Goal: Navigation & Orientation: Find specific page/section

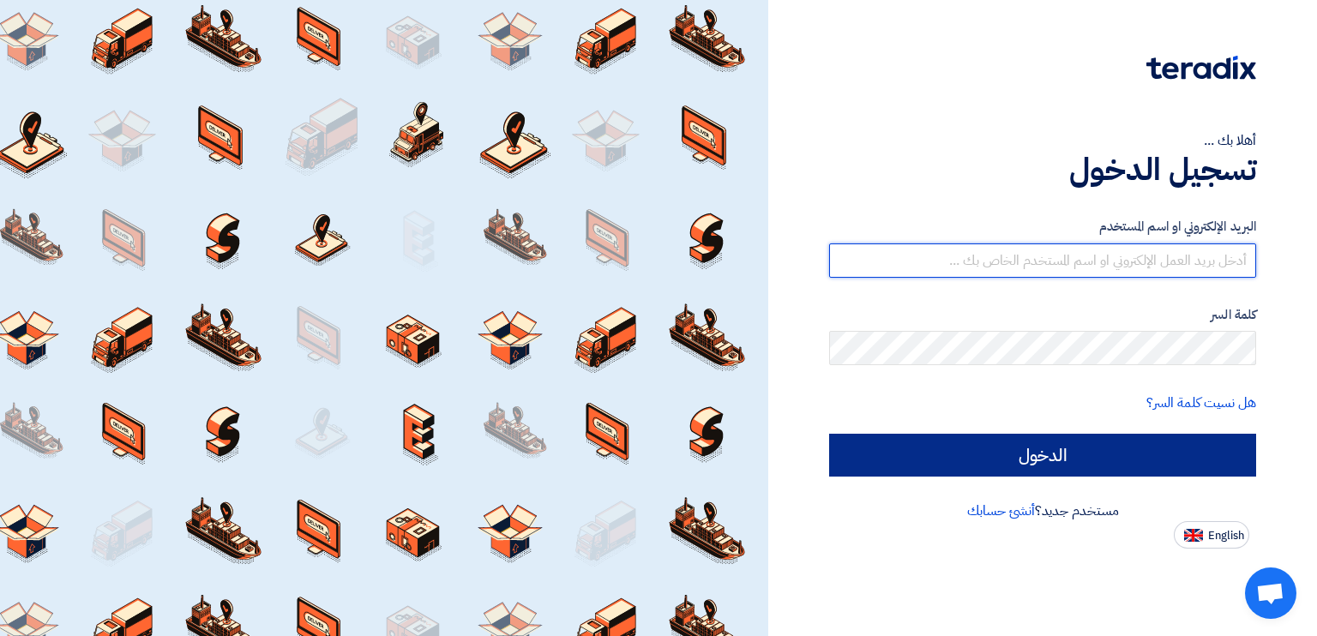
type input "j.aljafari@kffoksa.com"
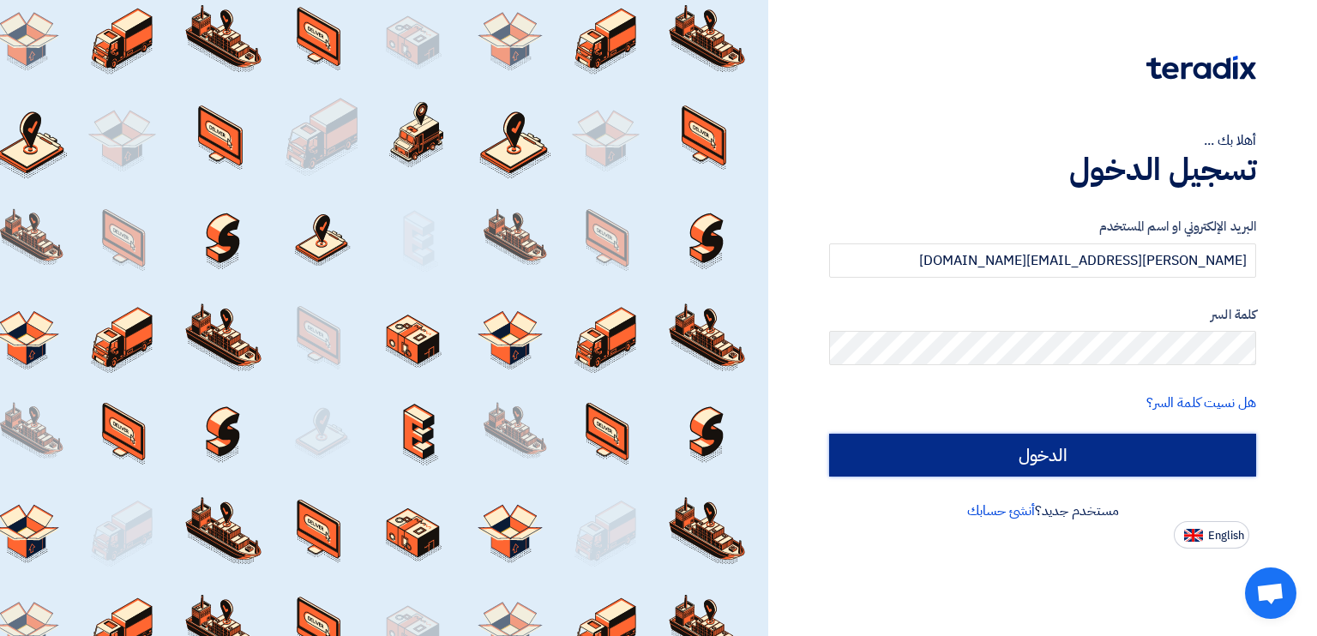
click at [1056, 466] on input "الدخول" at bounding box center [1042, 455] width 427 height 43
type input "Sign in"
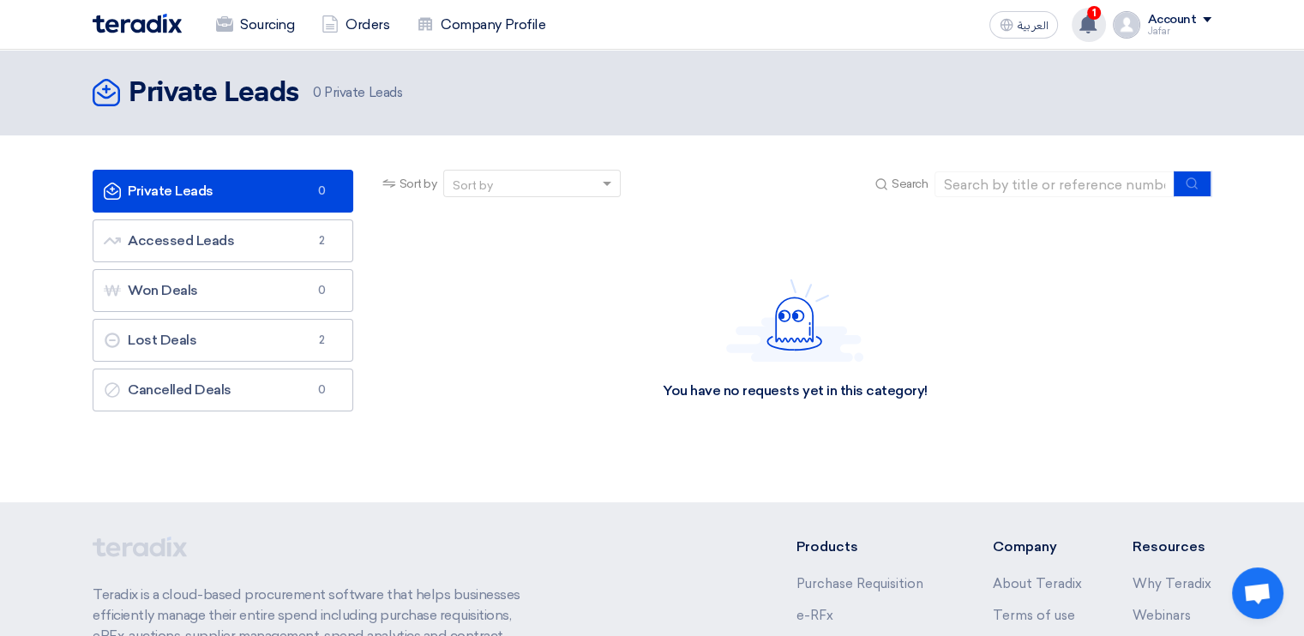
click at [1094, 21] on use at bounding box center [1087, 24] width 17 height 19
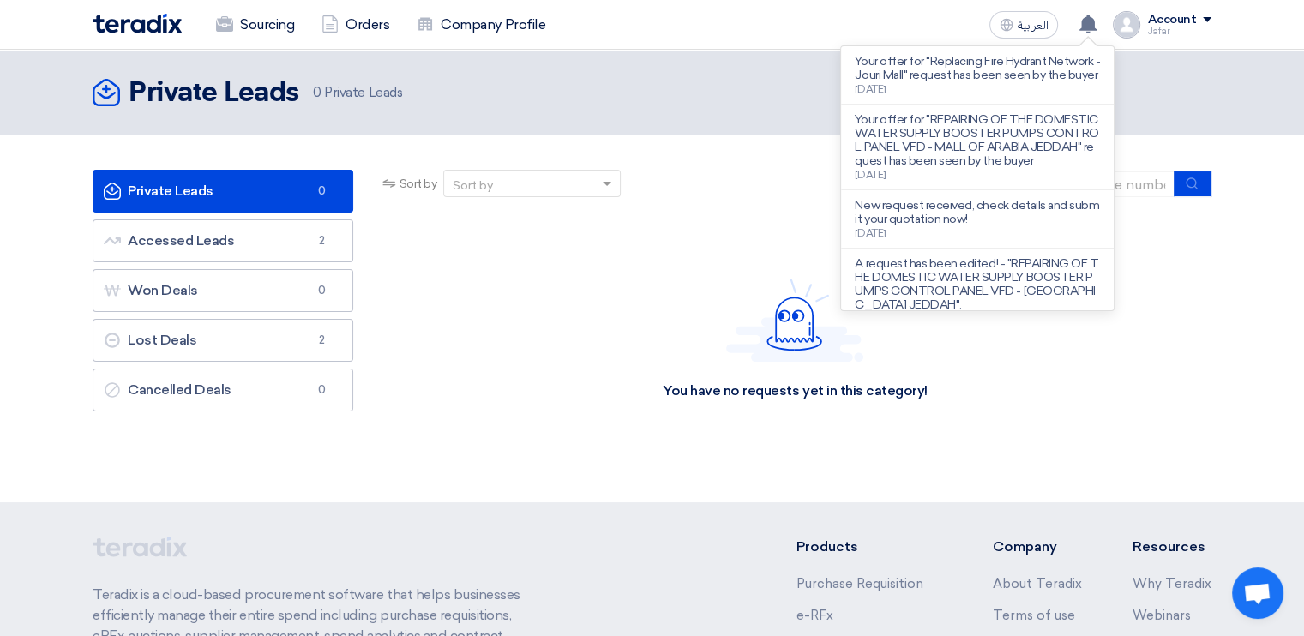
click at [569, 261] on div "You have no requests yet in this category!" at bounding box center [795, 339] width 832 height 257
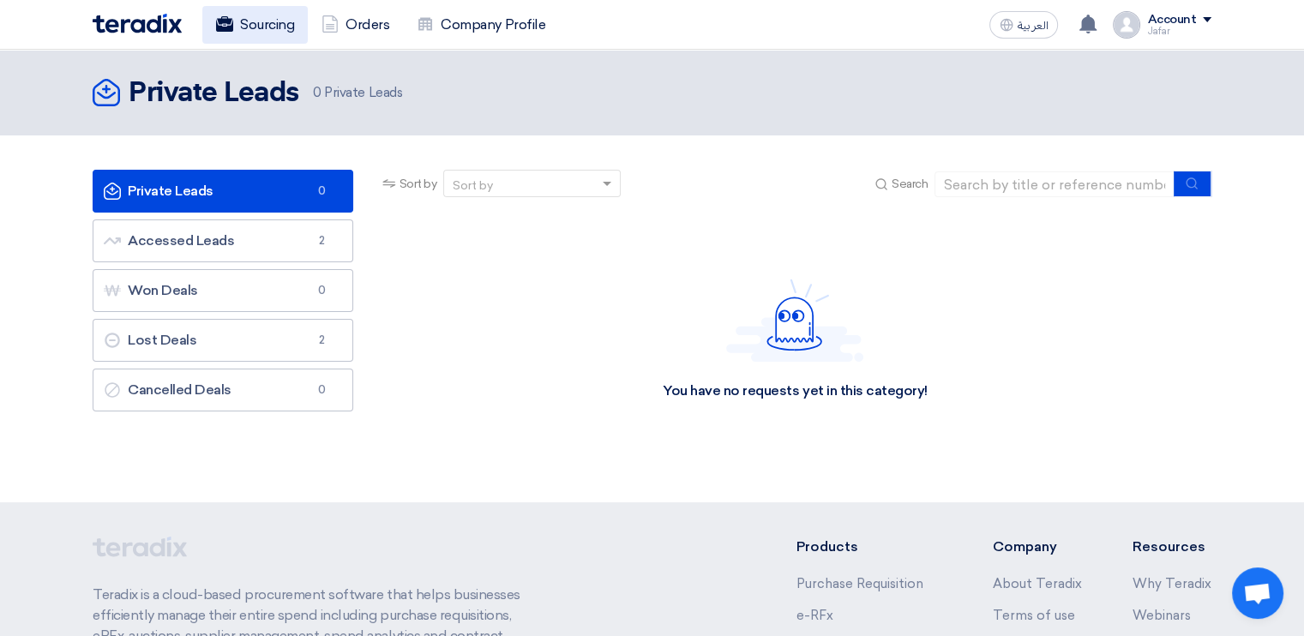
click at [268, 21] on link "Sourcing" at bounding box center [254, 25] width 105 height 38
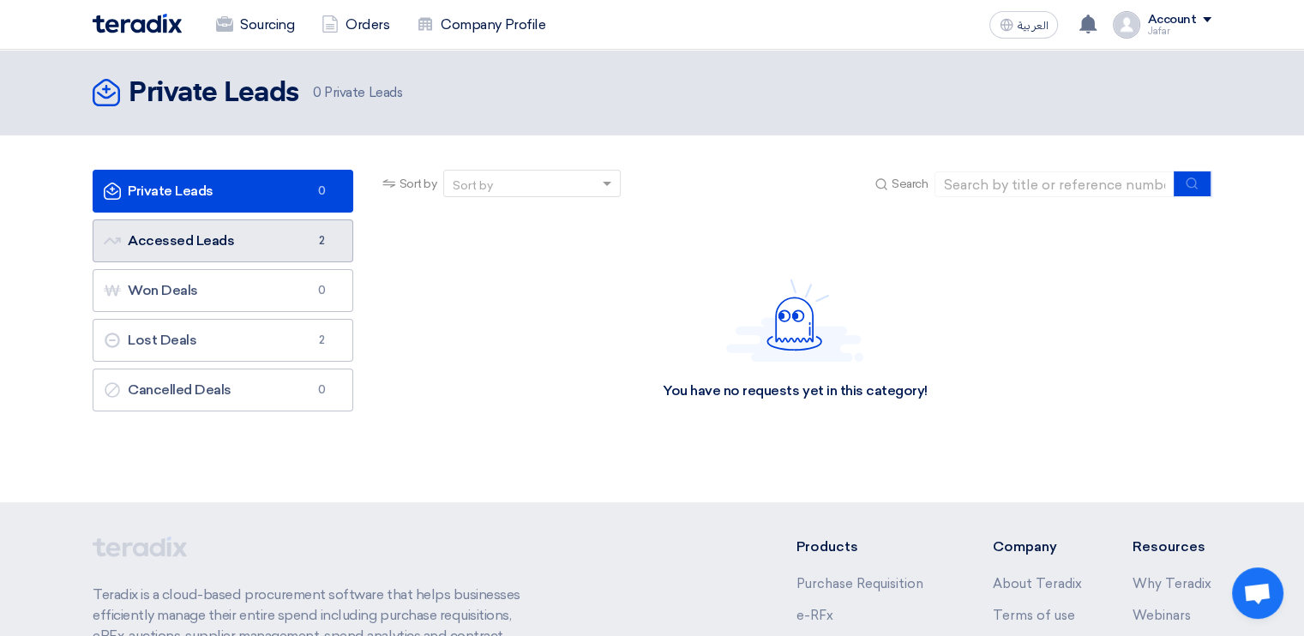
click at [274, 234] on link "Accessed Leads Accessed Leads 2" at bounding box center [223, 240] width 261 height 43
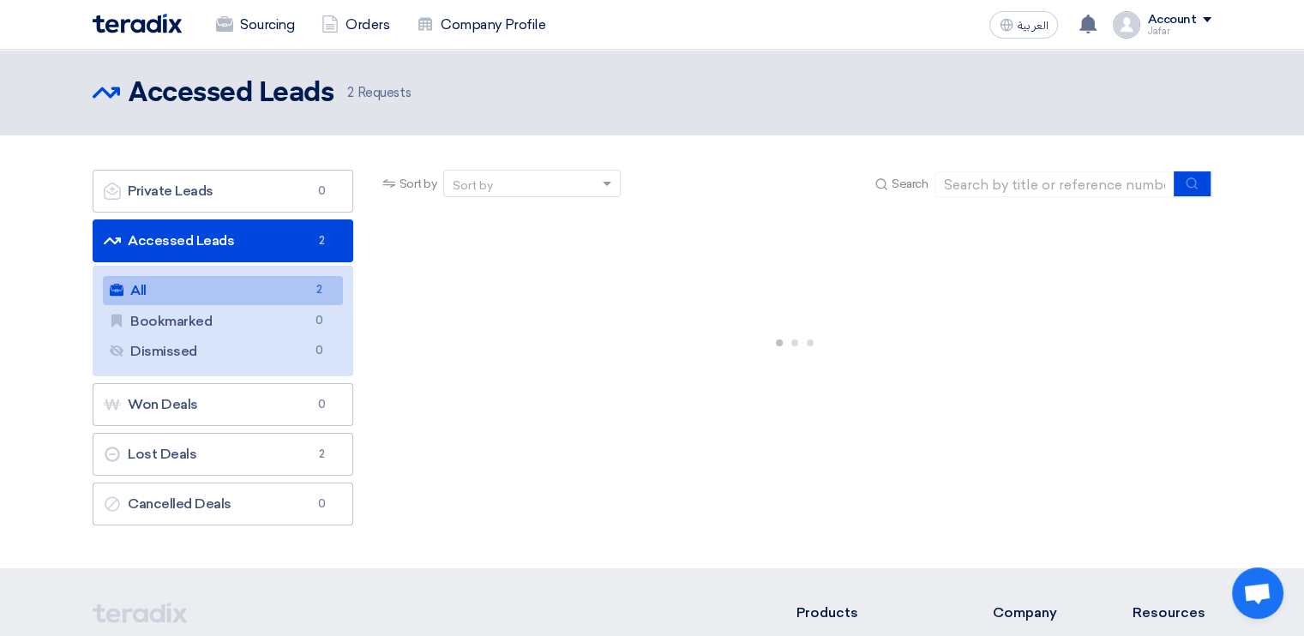
click at [238, 296] on link "All All 2" at bounding box center [223, 290] width 240 height 29
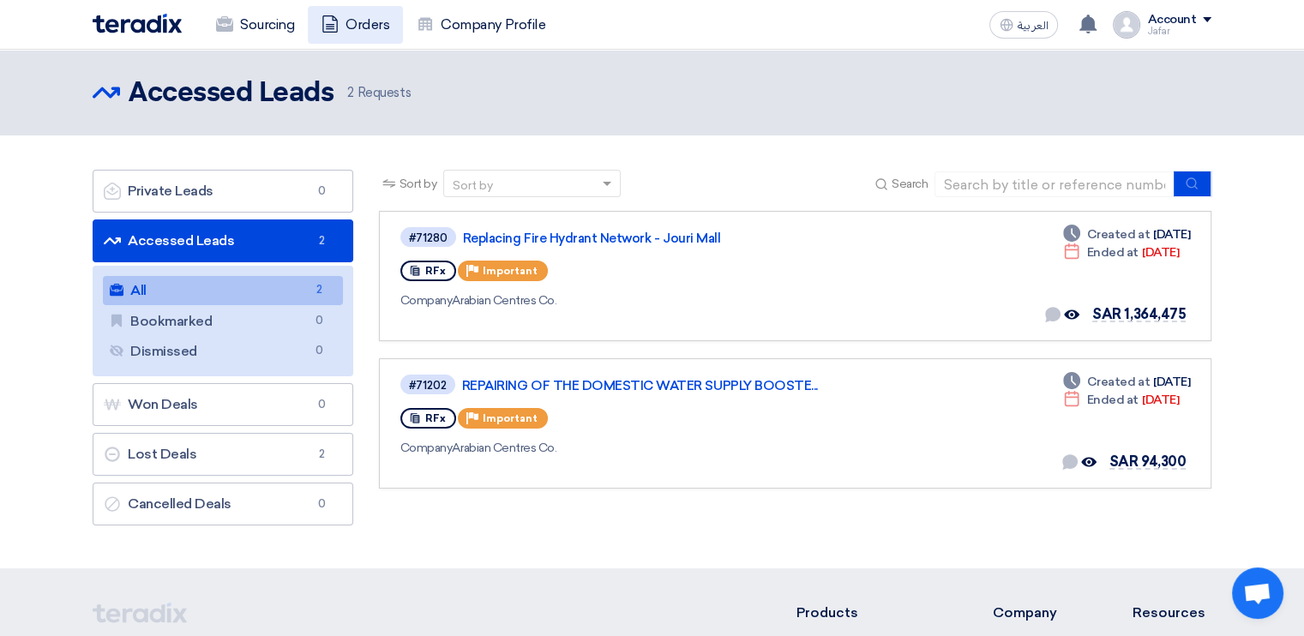
click at [360, 26] on link "Orders" at bounding box center [355, 25] width 95 height 38
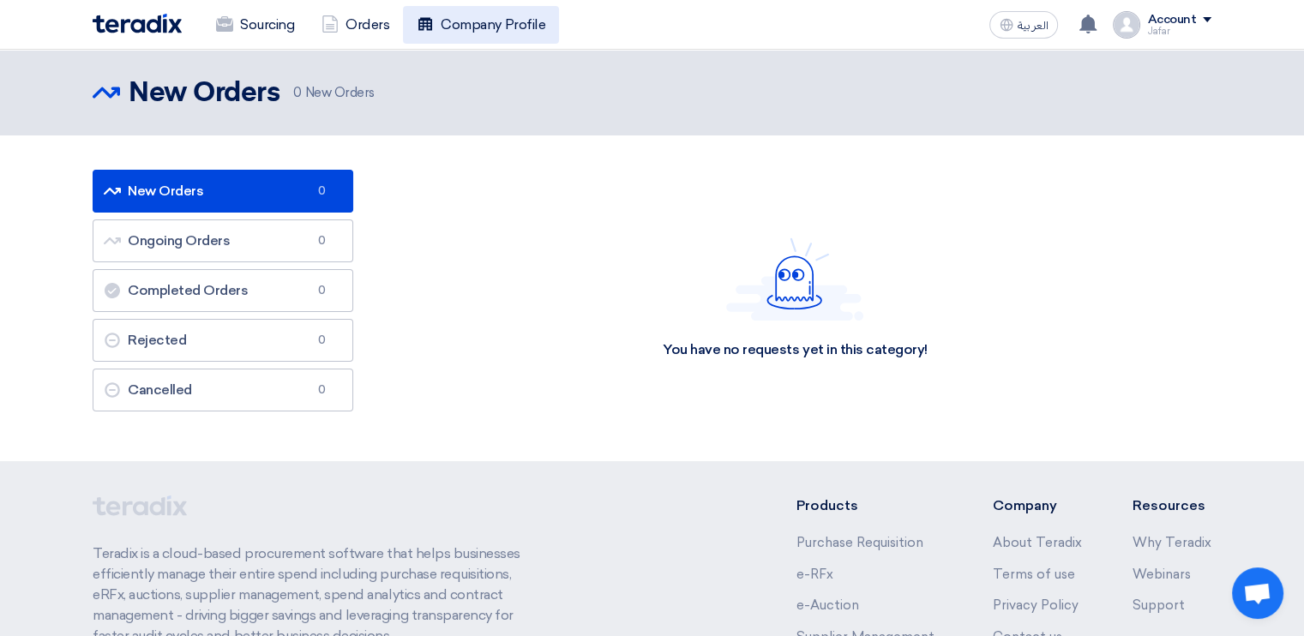
click at [484, 12] on link "Company Profile" at bounding box center [481, 25] width 156 height 38
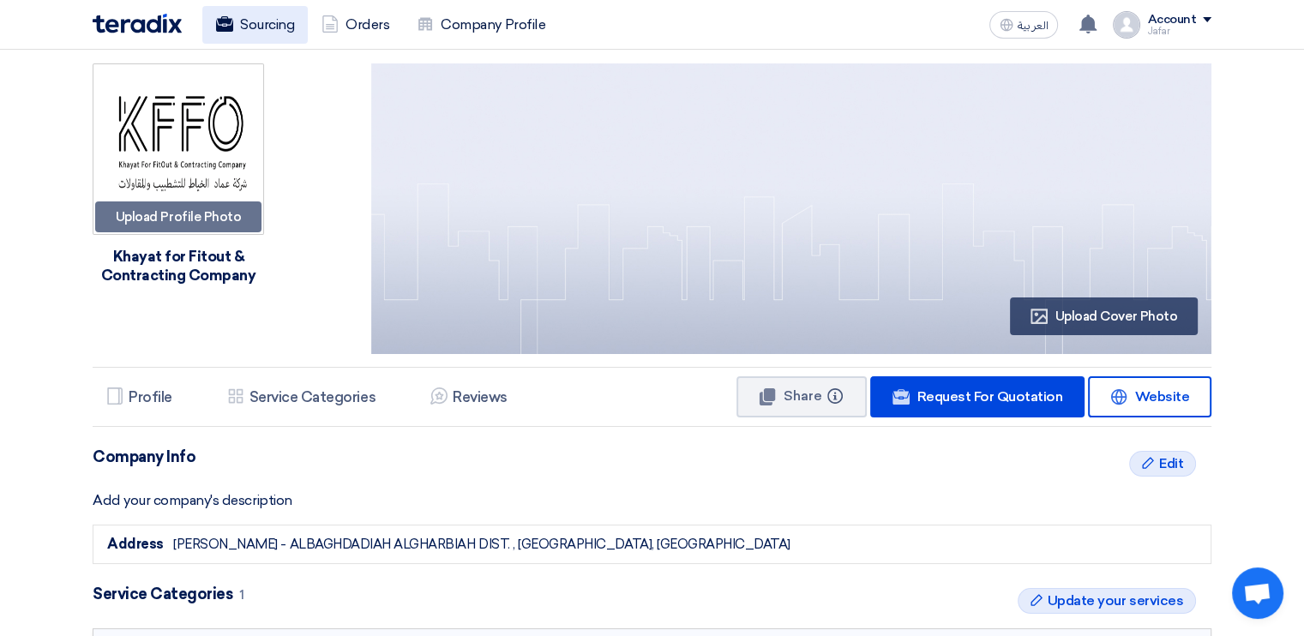
click at [260, 18] on link "Sourcing" at bounding box center [254, 25] width 105 height 38
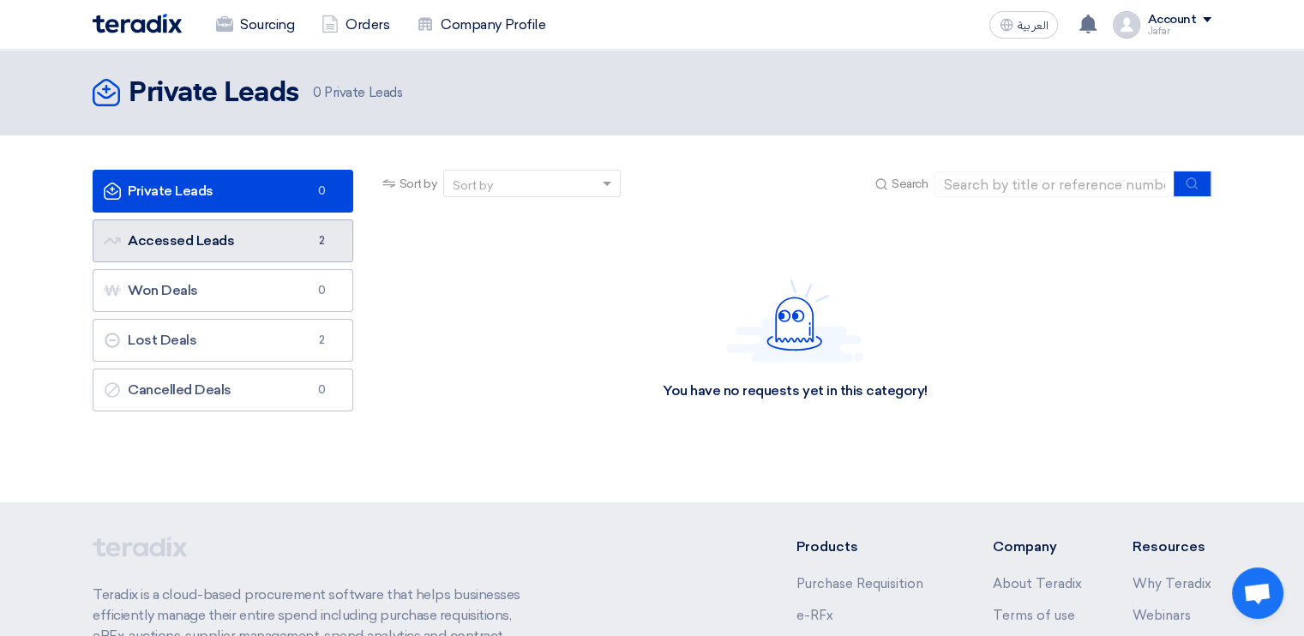
click at [233, 233] on link "Accessed Leads Accessed Leads 2" at bounding box center [223, 240] width 261 height 43
